Goal: Task Accomplishment & Management: Use online tool/utility

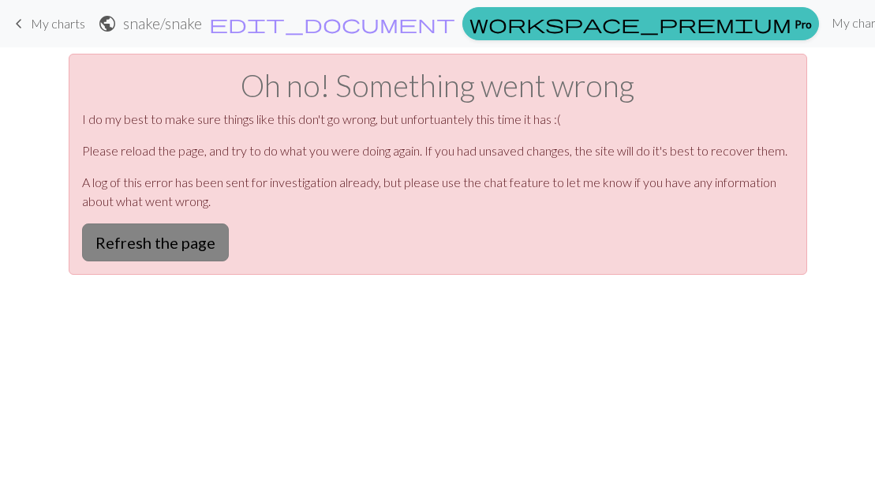
click at [205, 240] on button "Refresh the page" at bounding box center [155, 242] width 147 height 38
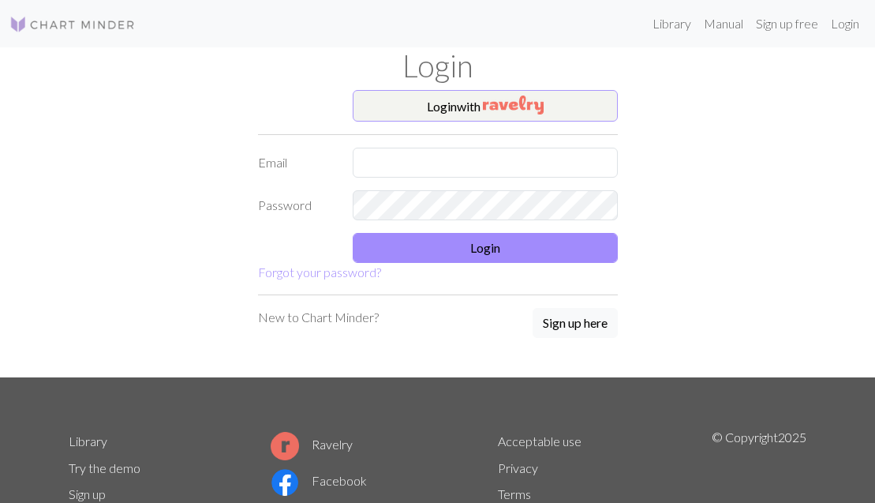
click at [468, 98] on button "Login with" at bounding box center [485, 106] width 265 height 32
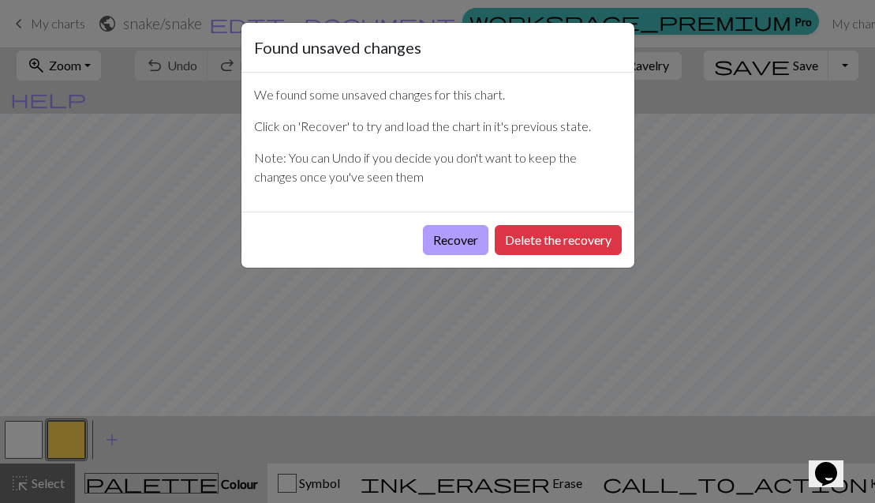
click at [460, 241] on button "Recover" at bounding box center [455, 240] width 65 height 30
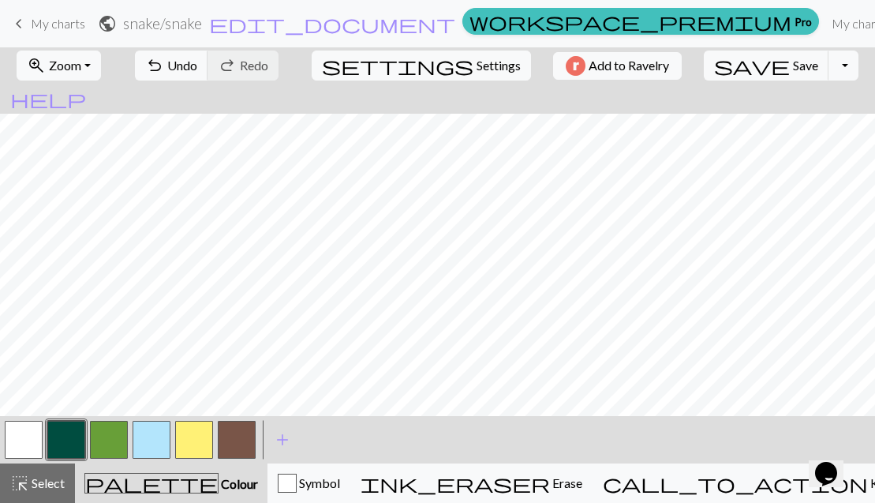
scroll to position [313, 0]
click at [99, 443] on button "button" at bounding box center [109, 440] width 38 height 38
click at [65, 440] on button "button" at bounding box center [66, 440] width 38 height 38
